Goal: Transaction & Acquisition: Obtain resource

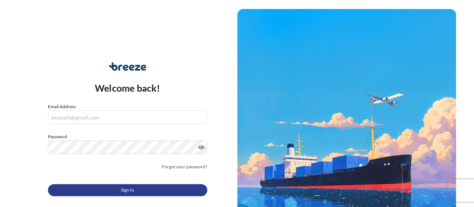
type input "[PERSON_NAME][EMAIL_ADDRESS][PERSON_NAME][DOMAIN_NAME]"
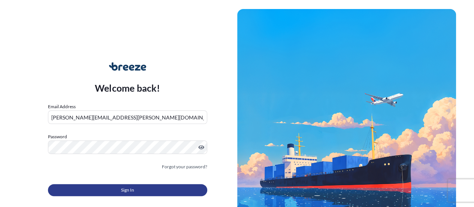
click at [140, 188] on button "Sign In" at bounding box center [127, 190] width 159 height 12
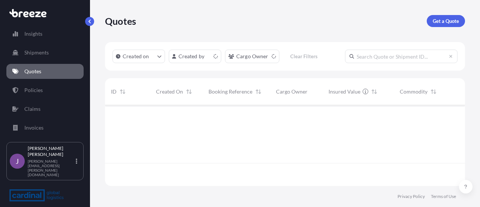
scroll to position [79, 354]
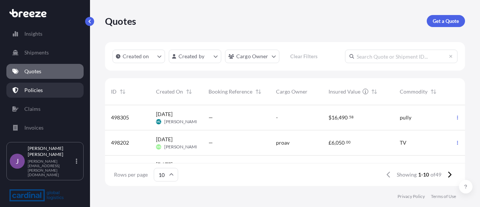
click at [29, 88] on p "Policies" at bounding box center [33, 89] width 18 height 7
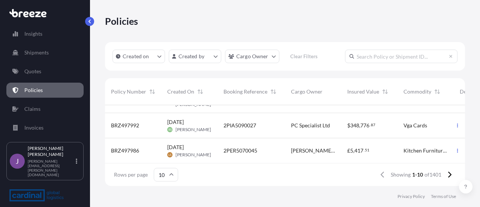
scroll to position [199, 0]
click at [449, 176] on icon at bounding box center [449, 174] width 3 height 6
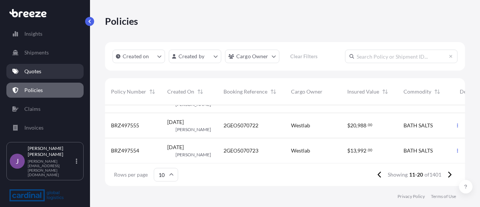
click at [34, 66] on link "Quotes" at bounding box center [44, 71] width 77 height 15
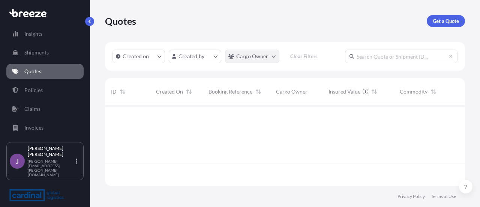
scroll to position [79, 354]
click at [449, 19] on p "Get a Quote" at bounding box center [446, 20] width 26 height 7
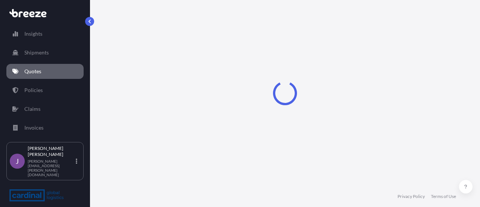
select select "Sea"
select select "1"
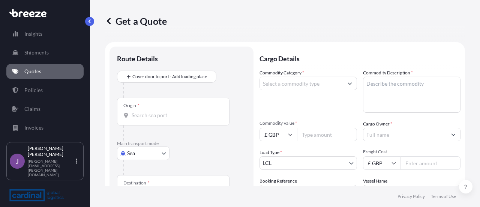
scroll to position [12, 0]
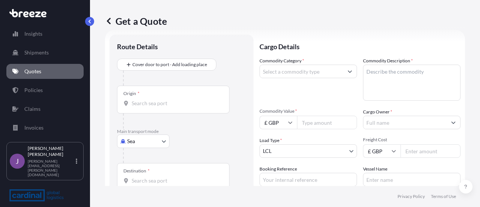
click at [147, 142] on body "Insights Shipments Quotes Policies Claims Invoices J [PERSON_NAME] [PERSON_NAME…" at bounding box center [240, 103] width 480 height 207
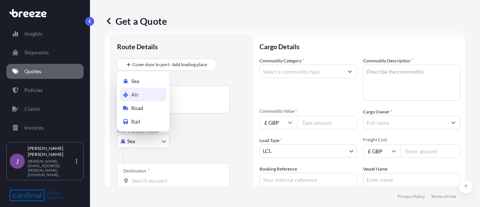
click at [140, 96] on div "Air" at bounding box center [143, 94] width 46 height 13
select select "Air"
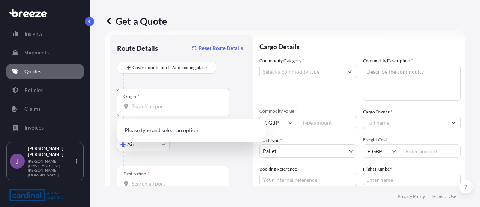
click at [143, 104] on input "Origin *" at bounding box center [176, 105] width 88 height 7
type input "g"
type input "G"
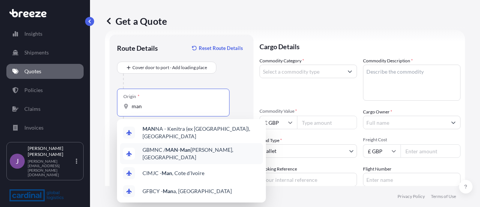
click at [169, 146] on span "GBMNC / MAN - Man [PERSON_NAME], [GEOGRAPHIC_DATA]" at bounding box center [200, 153] width 117 height 15
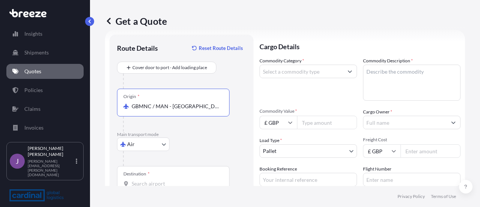
type input "GBMNC / MAN - [GEOGRAPHIC_DATA], [GEOGRAPHIC_DATA]"
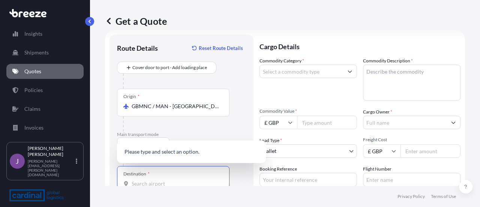
click at [146, 182] on input "Destination *" at bounding box center [176, 183] width 88 height 7
click at [161, 148] on b "OMMCT" at bounding box center [152, 145] width 20 height 6
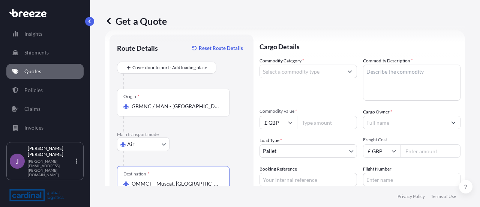
type input "OMMCT - Muscat, [GEOGRAPHIC_DATA]"
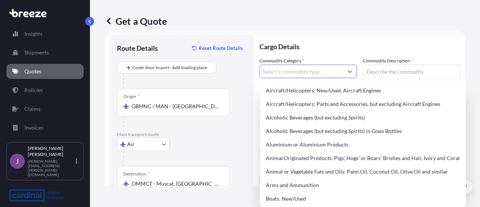
click at [334, 70] on input "Commodity Category *" at bounding box center [301, 70] width 83 height 13
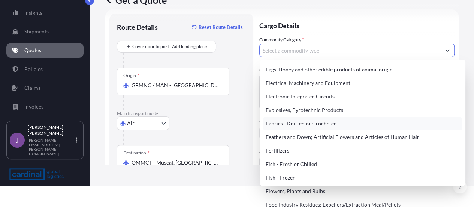
scroll to position [418, 0]
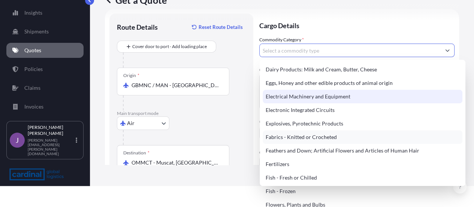
type input "Electrical Machinery and Equipment"
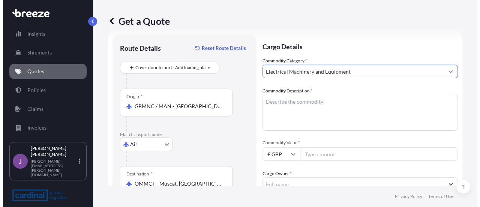
scroll to position [0, 0]
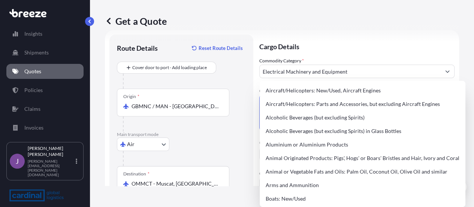
click at [378, 94] on textarea "Commodity Description *" at bounding box center [356, 112] width 195 height 36
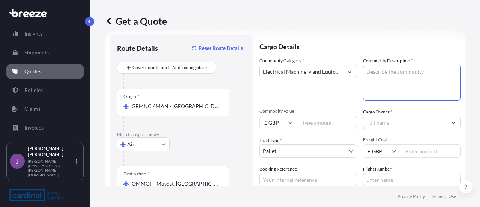
paste textarea "' Fire Alarm Equipment'"
type textarea "Fire Alarm Equipment"
paste input "6654.34"
click at [327, 126] on input "6654.34" at bounding box center [327, 121] width 60 height 13
type input "6654.34"
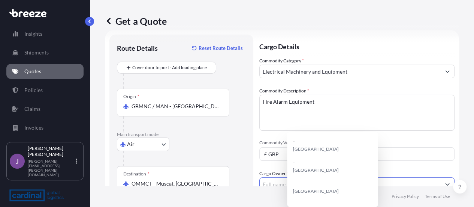
click at [376, 177] on input "Cargo Owner *" at bounding box center [350, 183] width 181 height 13
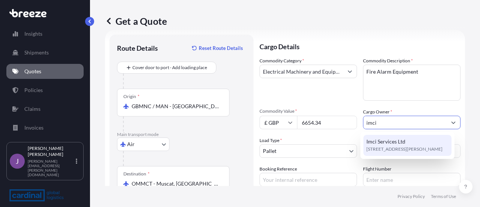
click at [379, 150] on span "[STREET_ADDRESS][PERSON_NAME]" at bounding box center [404, 148] width 76 height 7
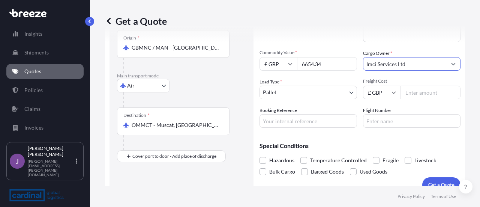
scroll to position [70, 0]
type input "Imci Services Ltd"
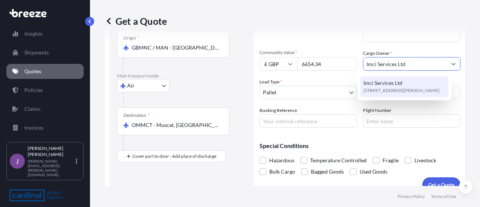
click at [388, 81] on span "Imci Services Ltd" at bounding box center [382, 82] width 39 height 7
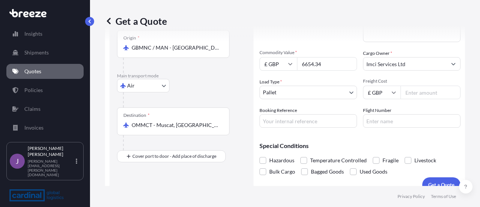
click at [411, 93] on input "Freight Cost" at bounding box center [430, 91] width 60 height 13
click at [421, 93] on input "Freight Cost" at bounding box center [430, 91] width 60 height 13
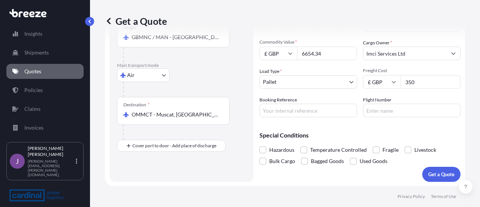
type input "350"
click at [304, 114] on input "Booking Reference" at bounding box center [307, 109] width 97 height 13
type input "2PEA5090012"
click at [439, 171] on p "Get a Quote" at bounding box center [441, 173] width 26 height 7
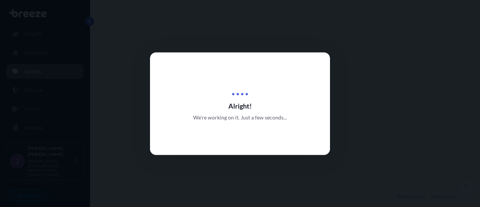
select select "Air"
select select "1"
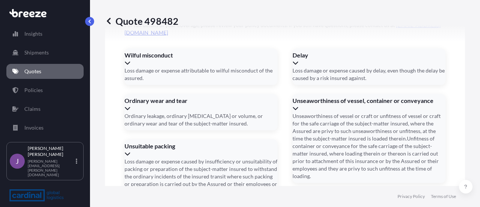
scroll to position [934, 0]
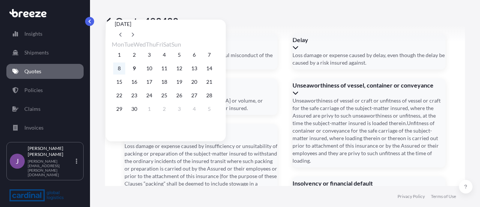
click at [120, 69] on button "8" at bounding box center [119, 68] width 12 height 12
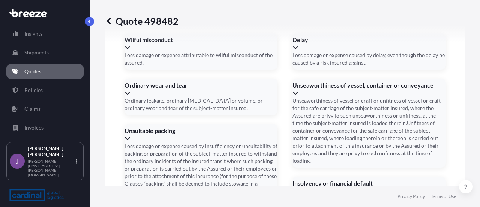
type input "[DATE]"
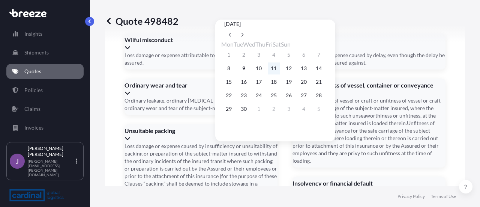
click at [280, 71] on button "11" at bounding box center [274, 68] width 12 height 12
type input "[DATE]"
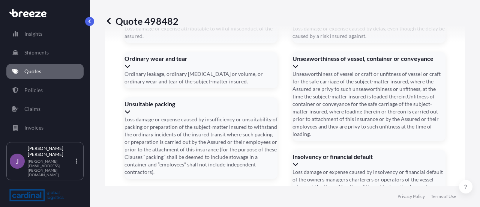
scroll to position [1005, 0]
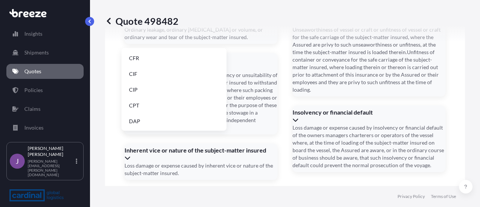
click at [171, 80] on li "CIF" at bounding box center [173, 74] width 99 height 14
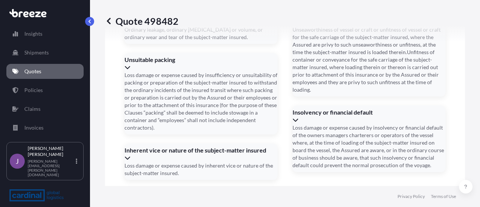
type input "23530820856"
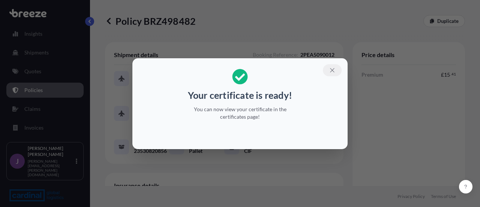
click at [334, 73] on button "button" at bounding box center [332, 70] width 19 height 12
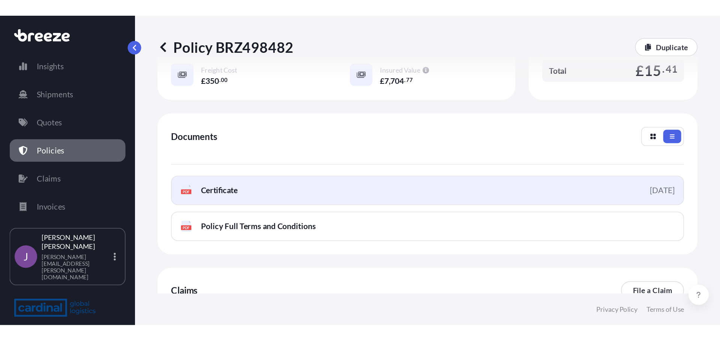
scroll to position [228, 0]
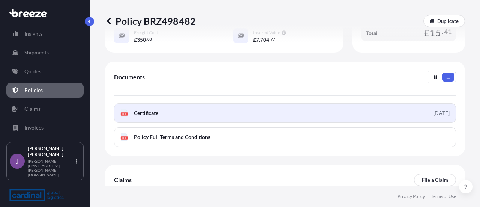
click at [361, 112] on link "PDF Certificate [DATE]" at bounding box center [285, 112] width 342 height 19
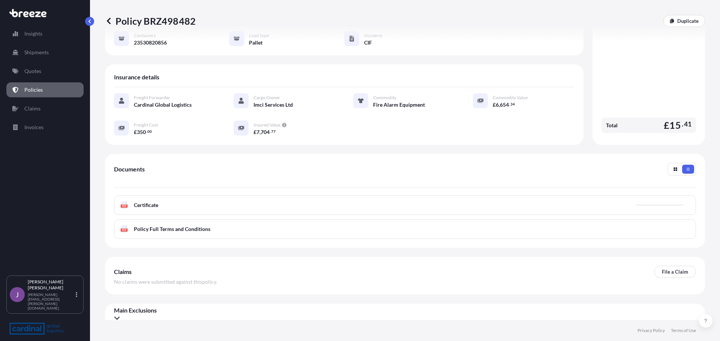
scroll to position [102, 0]
